Goal: Information Seeking & Learning: Learn about a topic

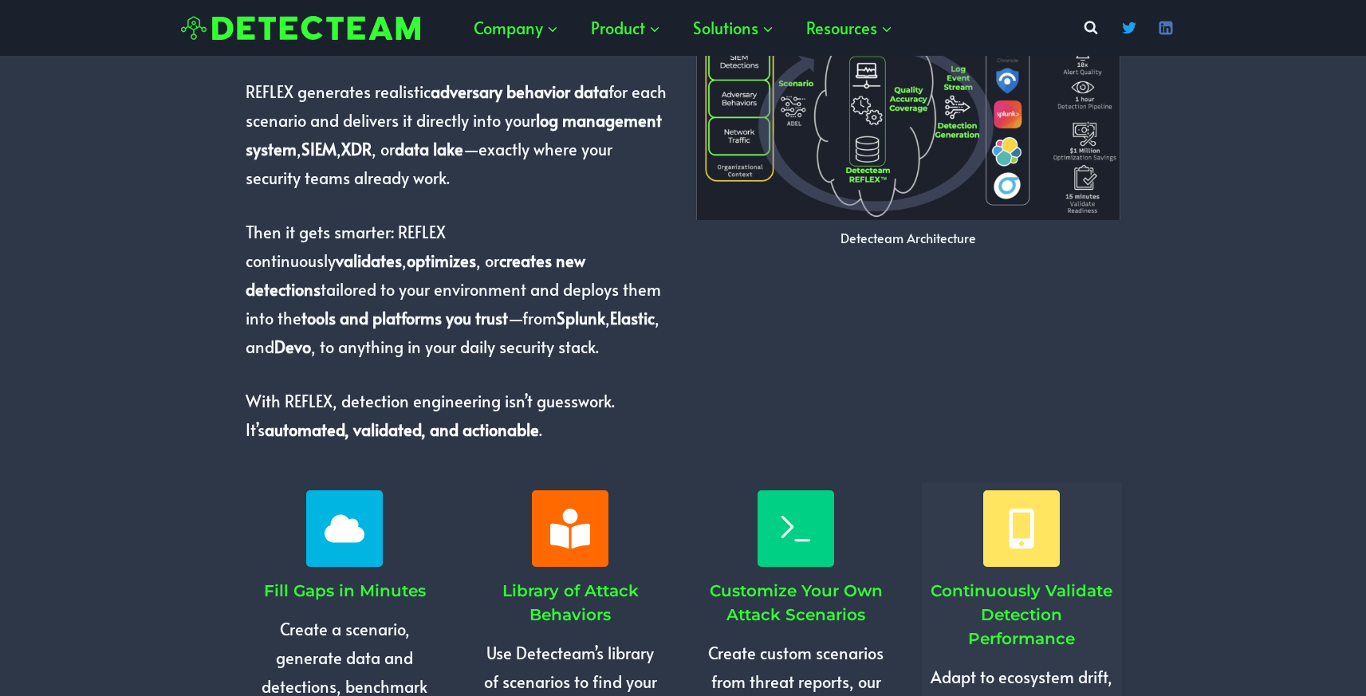
scroll to position [1273, 0]
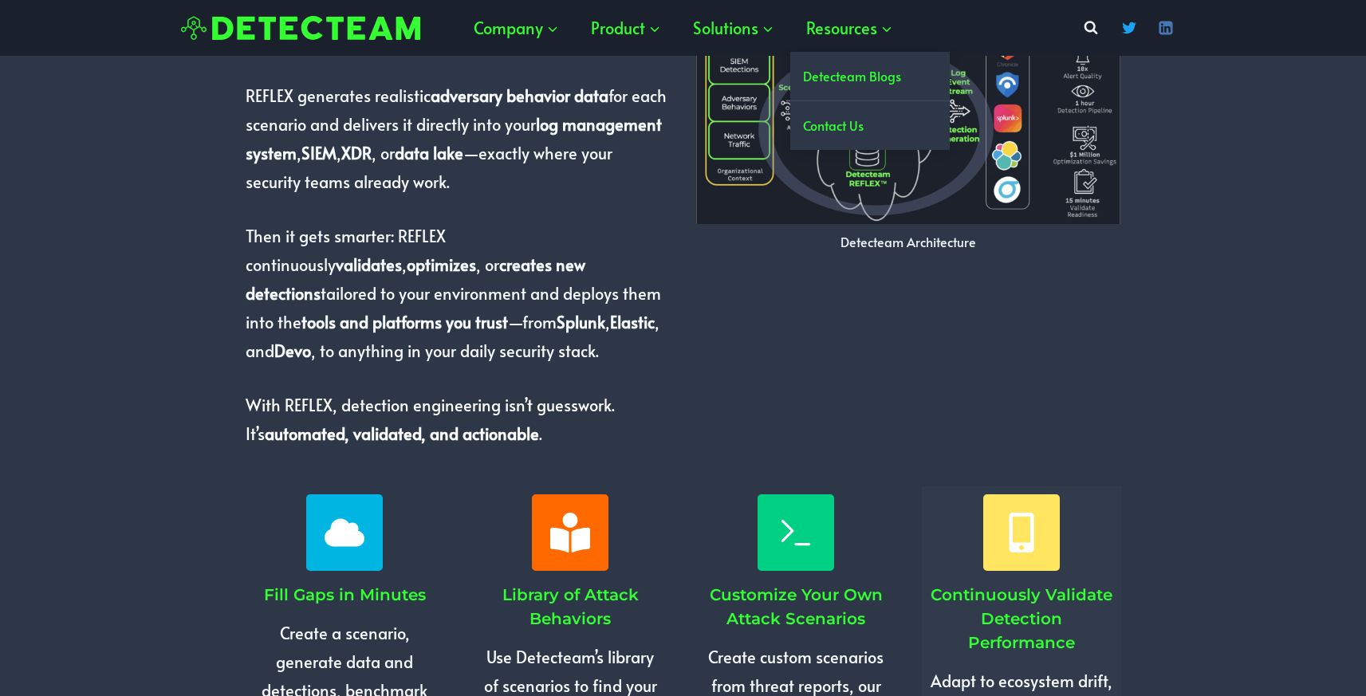
click at [852, 69] on link "Detecteam Blogs" at bounding box center [869, 76] width 159 height 49
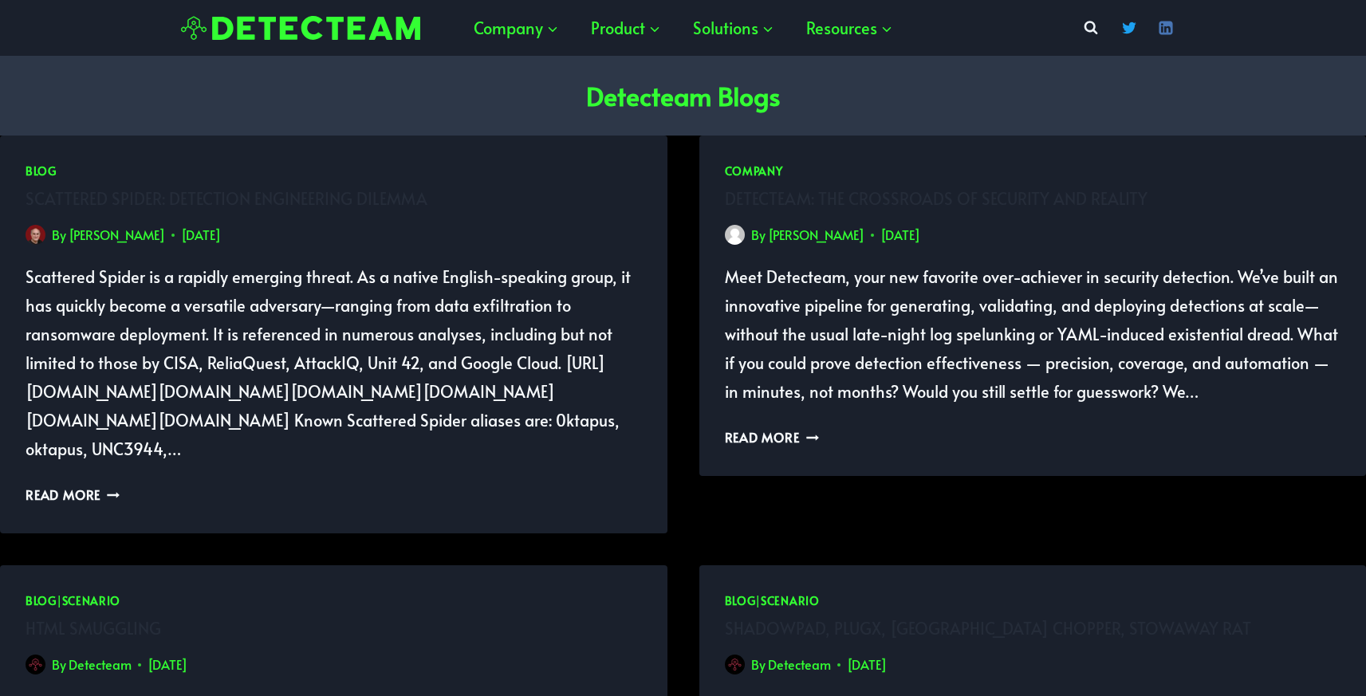
click at [275, 301] on p "Scattered Spider is a rapidly emerging threat. As a native English-speaking gro…" at bounding box center [334, 362] width 616 height 201
click at [96, 239] on link "[PERSON_NAME]" at bounding box center [117, 235] width 96 height 18
click at [55, 503] on link "Read More Scattered Spider: Detection Engineering Dilemma Continue" at bounding box center [73, 495] width 94 height 18
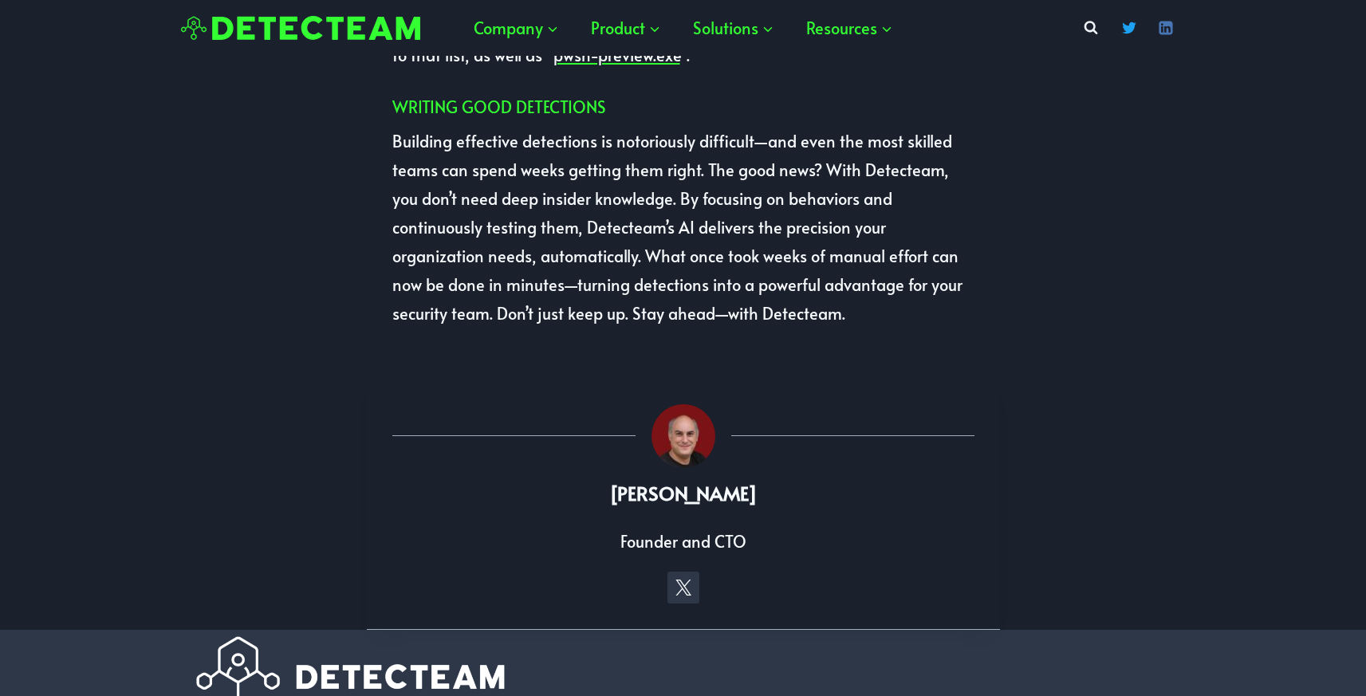
scroll to position [3725, 0]
